Goal: Task Accomplishment & Management: Use online tool/utility

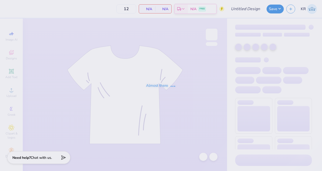
type input "alz crew"
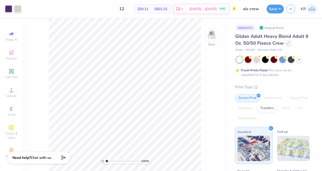
click at [288, 45] on div at bounding box center [289, 43] width 6 height 6
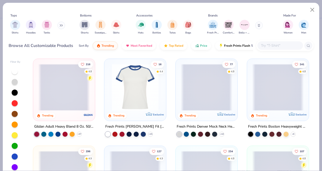
click at [204, 93] on span at bounding box center [207, 87] width 52 height 47
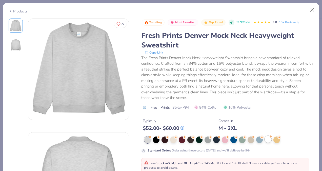
click at [268, 140] on div at bounding box center [268, 139] width 7 height 7
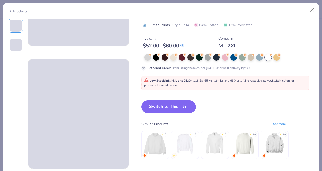
scroll to position [86, 0]
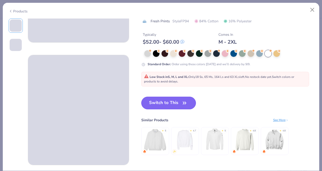
click at [176, 106] on button "Switch to This" at bounding box center [168, 103] width 55 height 13
click at [170, 103] on button "Switch to This" at bounding box center [168, 103] width 55 height 13
type input "50"
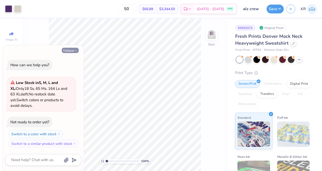
click at [73, 52] on button "Collapse" at bounding box center [70, 50] width 17 height 5
type textarea "x"
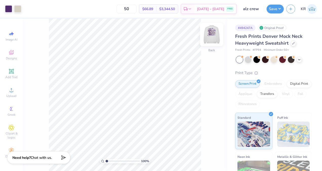
click at [213, 36] on img at bounding box center [212, 34] width 20 height 20
click at [213, 36] on img at bounding box center [212, 34] width 10 height 10
click at [17, 9] on div at bounding box center [17, 8] width 7 height 7
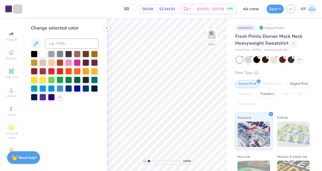
click at [48, 9] on div "50 $66.89 Per Item $3,344.50 Total Est. Delivery Sep 7 - 10 FREE" at bounding box center [130, 9] width 213 height 18
click at [276, 7] on button "Save" at bounding box center [275, 8] width 17 height 9
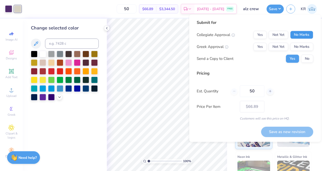
click at [300, 33] on button "No Marks" at bounding box center [301, 35] width 23 height 8
click at [256, 44] on button "Yes" at bounding box center [260, 47] width 13 height 8
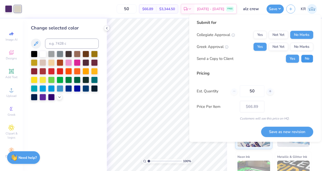
click at [306, 60] on button "No" at bounding box center [307, 58] width 12 height 8
click at [287, 128] on button "Save as new revision" at bounding box center [287, 131] width 52 height 10
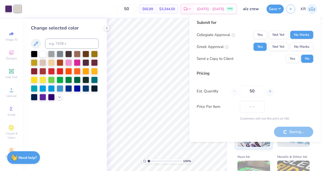
type input "$66.89"
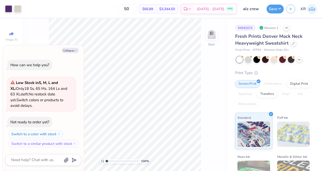
type input "2.29452834125197"
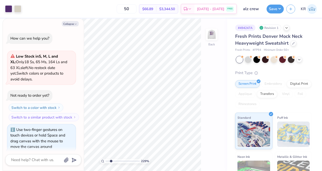
scroll to position [4, 0]
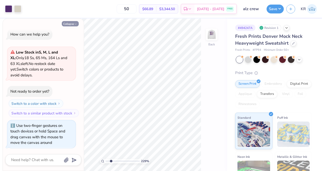
click at [71, 25] on button "Collapse" at bounding box center [70, 23] width 17 height 5
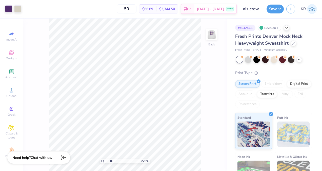
type textarea "x"
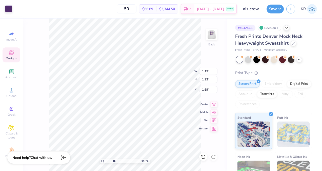
type input "3.15624742715713"
type input "1.19"
type input "1.23"
type input "1.69"
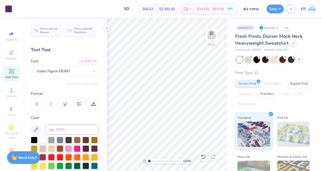
type input "1"
click at [207, 38] on img at bounding box center [212, 34] width 20 height 20
click at [207, 38] on img at bounding box center [212, 34] width 10 height 10
click at [274, 10] on button "Save" at bounding box center [275, 8] width 17 height 9
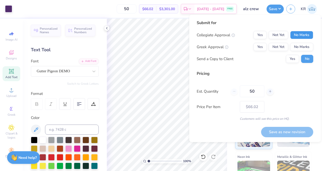
click at [302, 35] on button "No Marks" at bounding box center [301, 35] width 23 height 8
click at [264, 49] on button "Yes" at bounding box center [260, 47] width 13 height 8
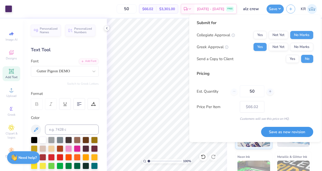
click at [299, 127] on button "Save as new revision" at bounding box center [287, 132] width 52 height 10
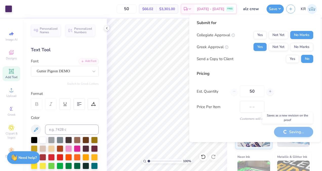
type input "$66.02"
